Goal: Information Seeking & Learning: Learn about a topic

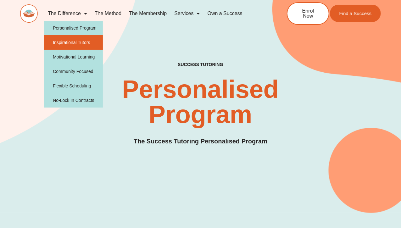
click at [71, 39] on link "Inspirational Tutors" at bounding box center [73, 42] width 59 height 14
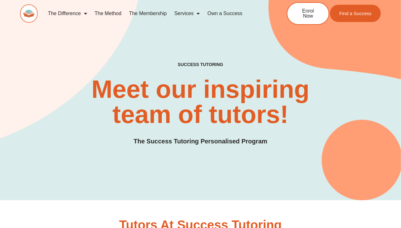
click at [81, 12] on span "Menu" at bounding box center [84, 13] width 6 height 11
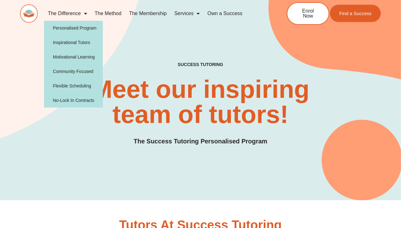
click at [82, 12] on span "Menu" at bounding box center [84, 13] width 6 height 11
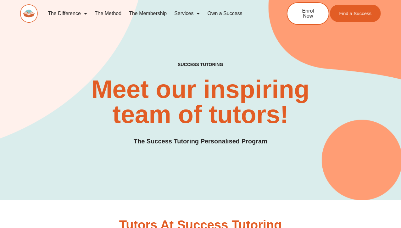
click at [76, 17] on link "The Difference" at bounding box center [67, 13] width 47 height 14
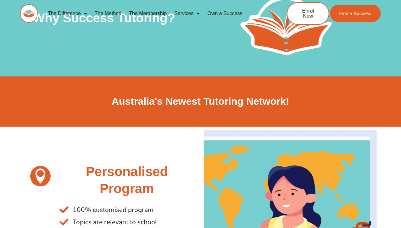
click at [80, 13] on link "The Difference" at bounding box center [67, 13] width 47 height 14
click at [78, 16] on link "The Difference" at bounding box center [67, 13] width 47 height 14
click at [115, 11] on link "The Method" at bounding box center [108, 13] width 34 height 14
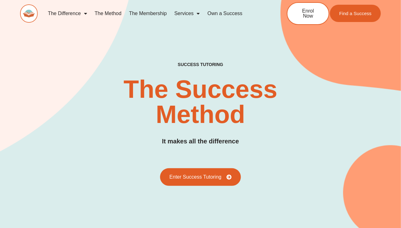
click at [156, 12] on link "The Membership" at bounding box center [147, 13] width 45 height 14
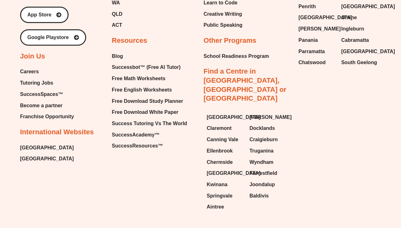
scroll to position [1710, 0]
